Goal: Check status

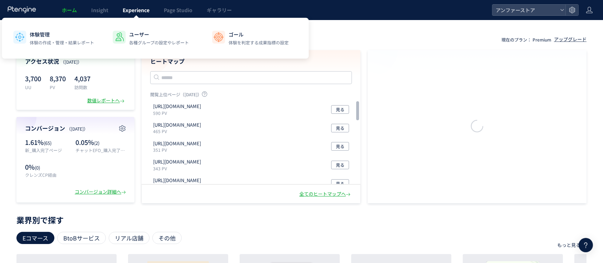
click at [132, 7] on span "Experience" at bounding box center [136, 9] width 27 height 7
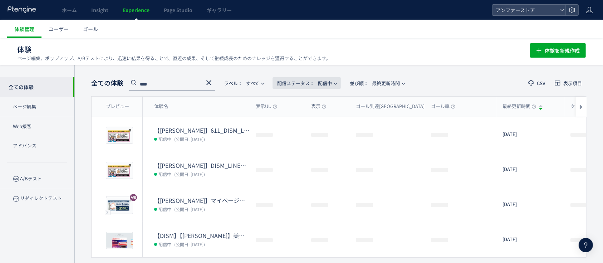
click at [300, 81] on span "配信ステータス​：" at bounding box center [295, 83] width 37 height 7
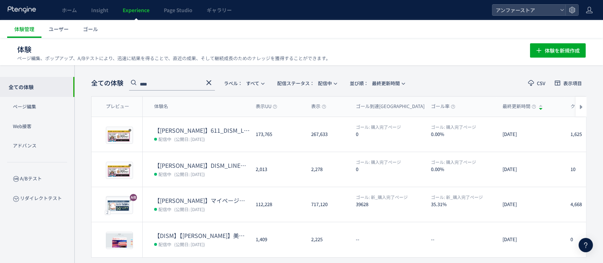
click at [213, 80] on input "****" at bounding box center [172, 84] width 86 height 11
click at [210, 81] on use at bounding box center [208, 82] width 5 height 5
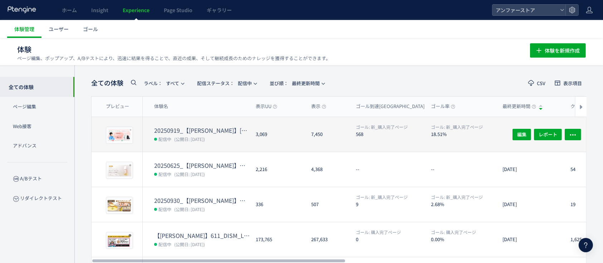
click at [200, 129] on dt "20250919_【[PERSON_NAME]】[PERSON_NAME]CP" at bounding box center [202, 130] width 96 height 8
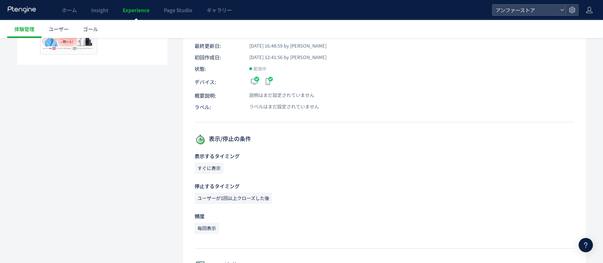
scroll to position [76, 0]
